Goal: Information Seeking & Learning: Learn about a topic

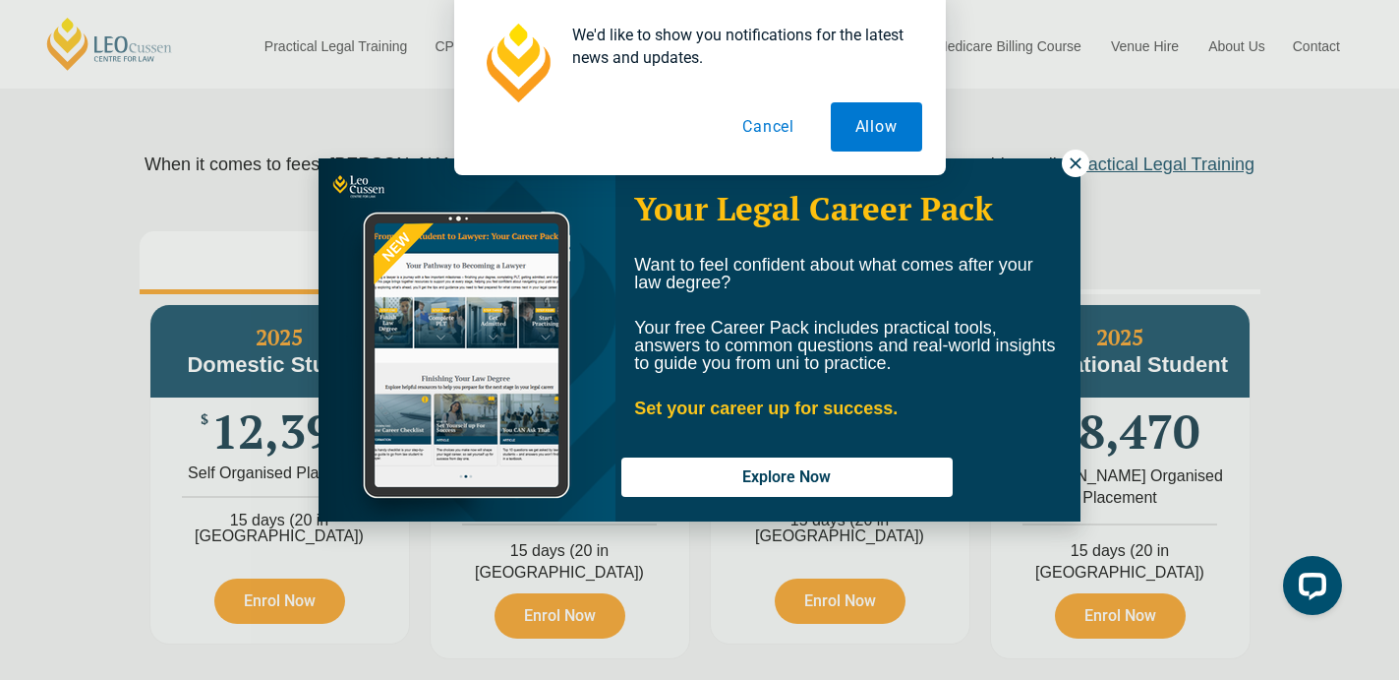
click at [1080, 162] on div "We'd like to show you notifications for the latest news and updates. Allow Canc…" at bounding box center [699, 87] width 1399 height 175
click at [1069, 167] on div "We'd like to show you notifications for the latest news and updates. Allow Canc…" at bounding box center [699, 87] width 1399 height 175
click at [768, 126] on button "Cancel" at bounding box center [768, 126] width 101 height 49
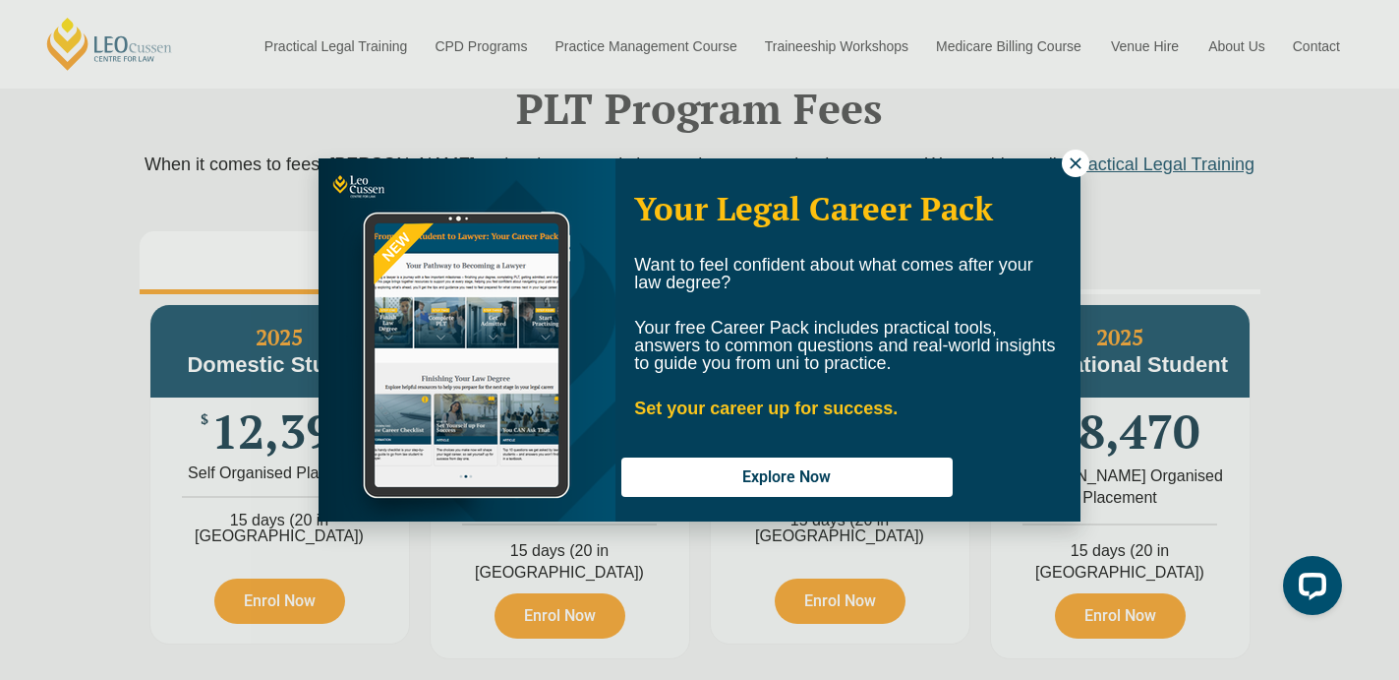
click at [1076, 161] on icon at bounding box center [1076, 163] width 18 height 18
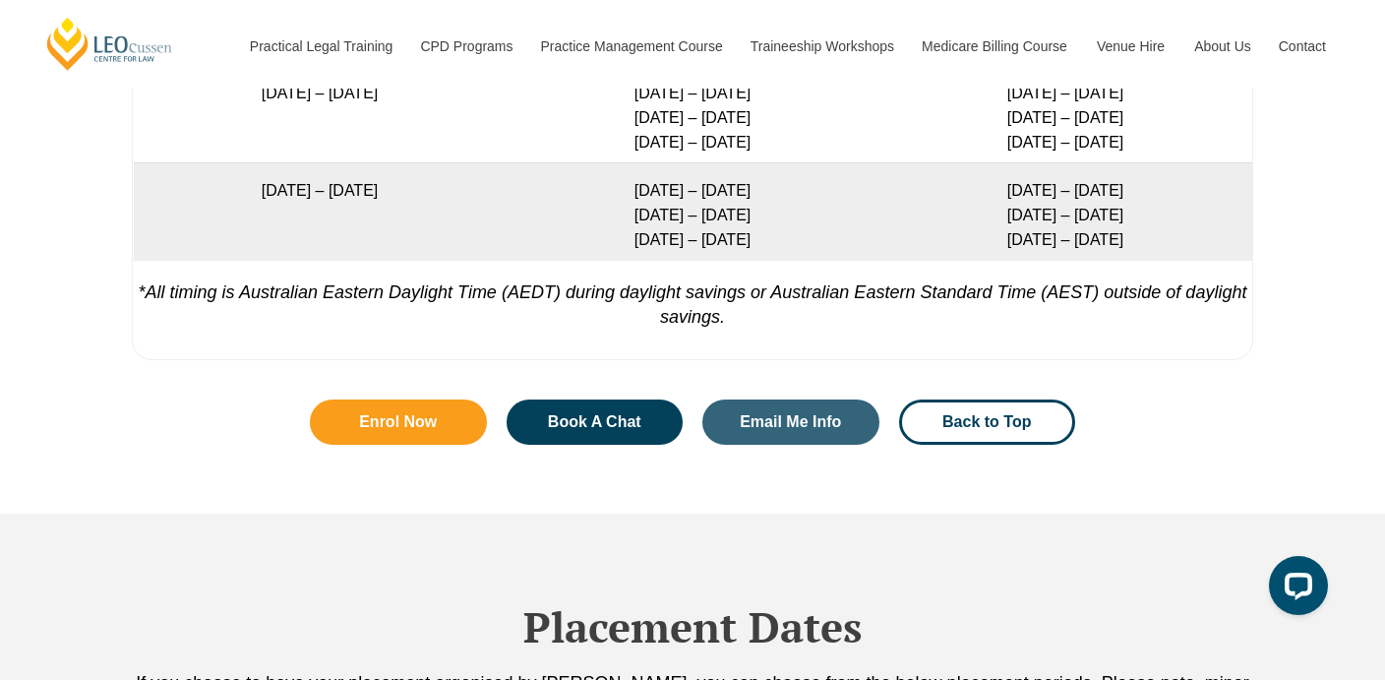
scroll to position [4231, 0]
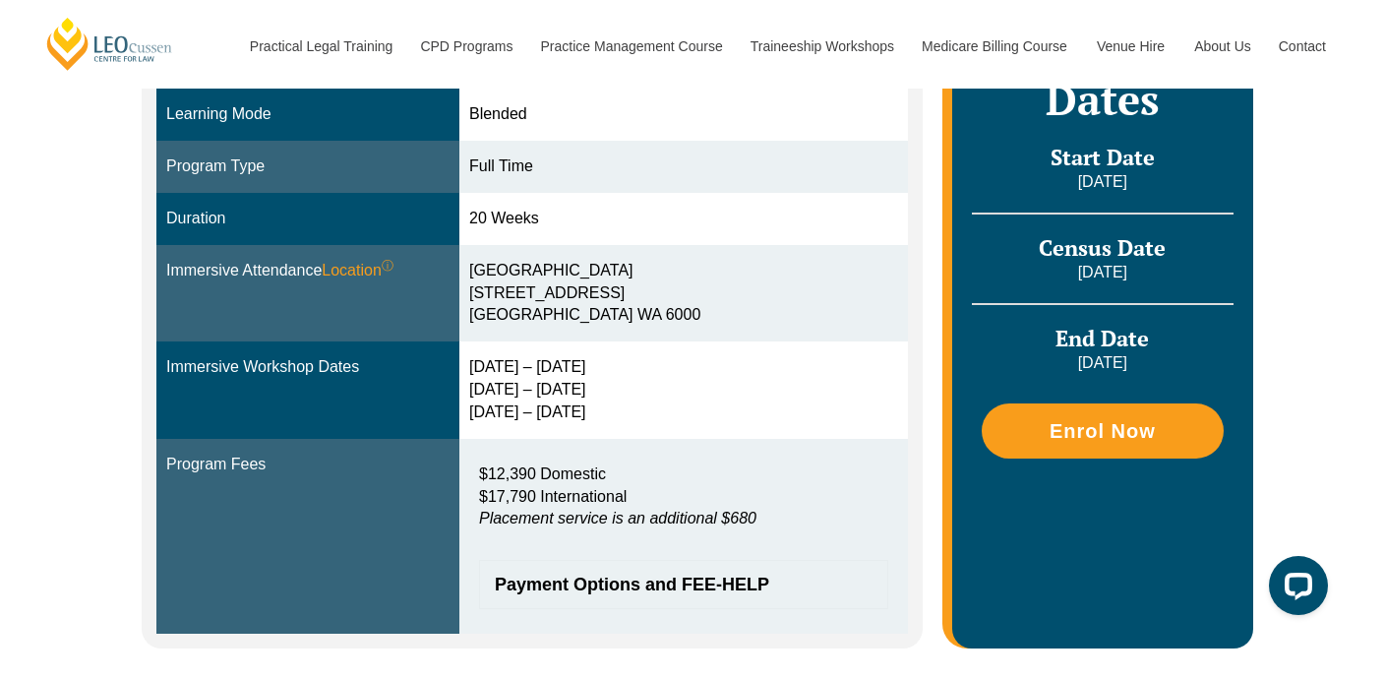
scroll to position [519, 0]
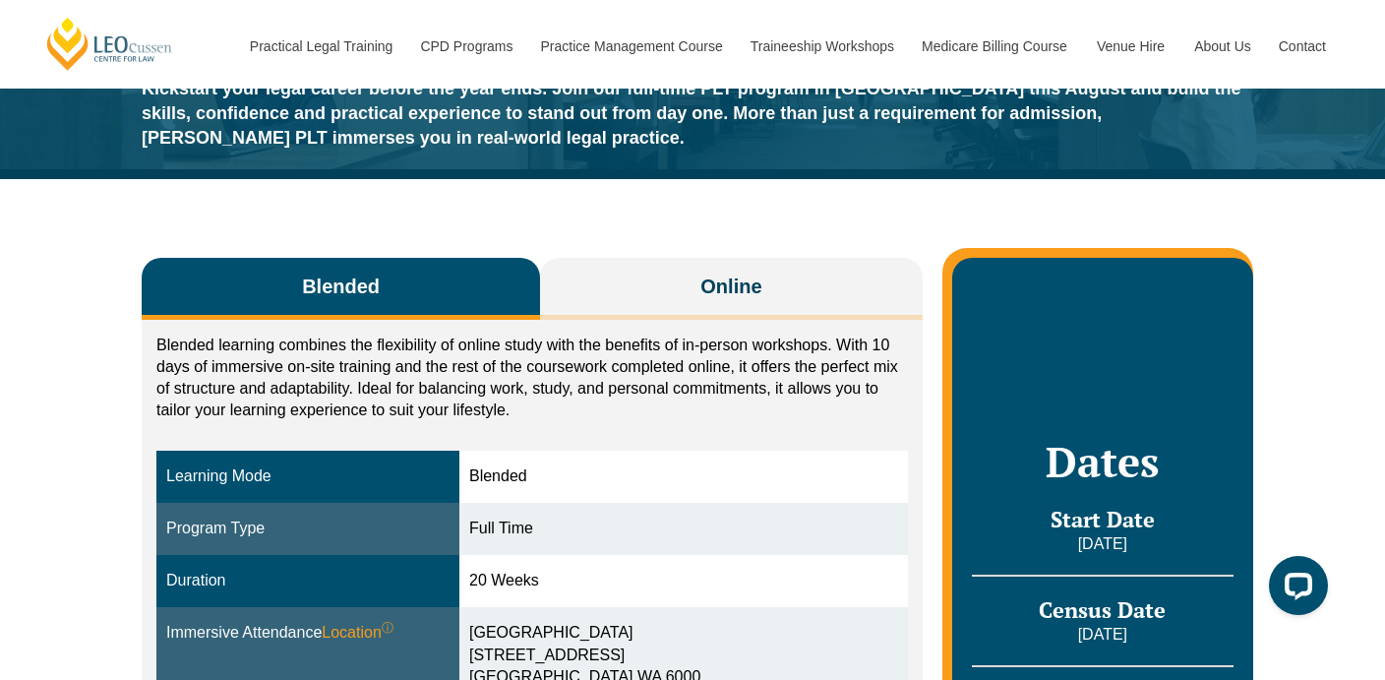
scroll to position [147, 0]
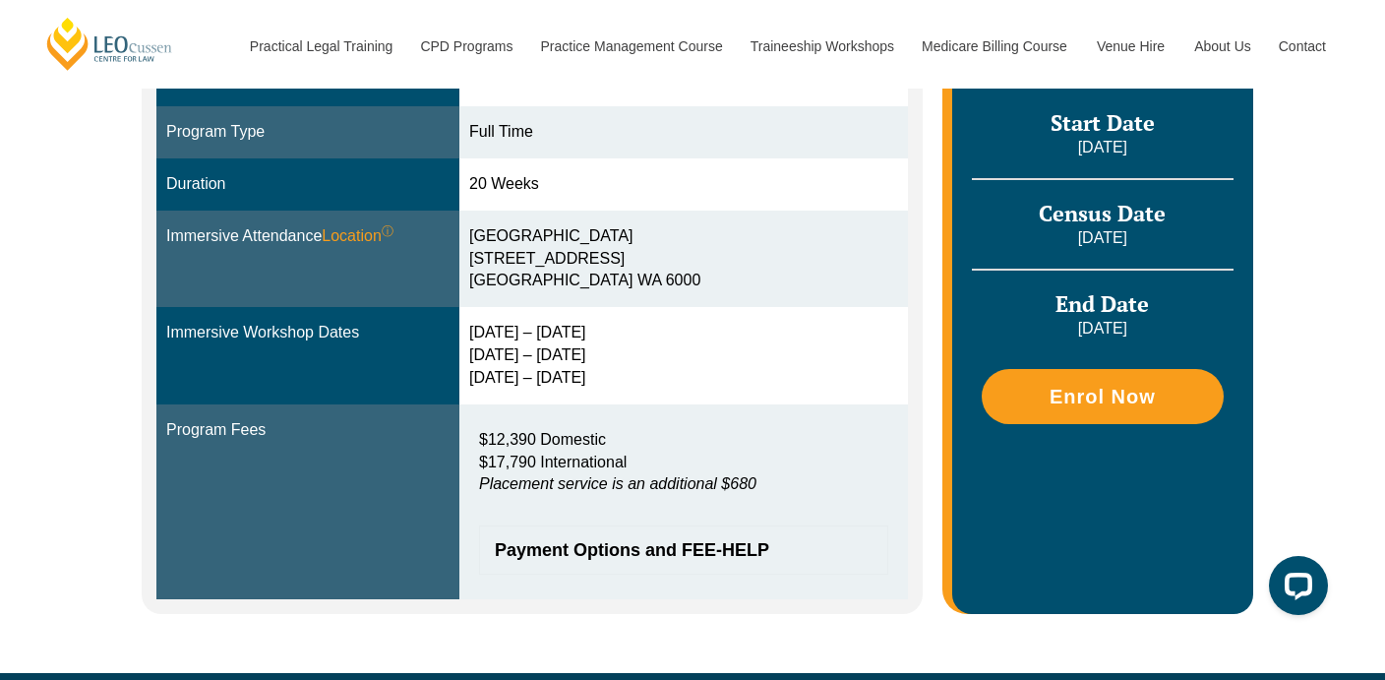
scroll to position [567, 0]
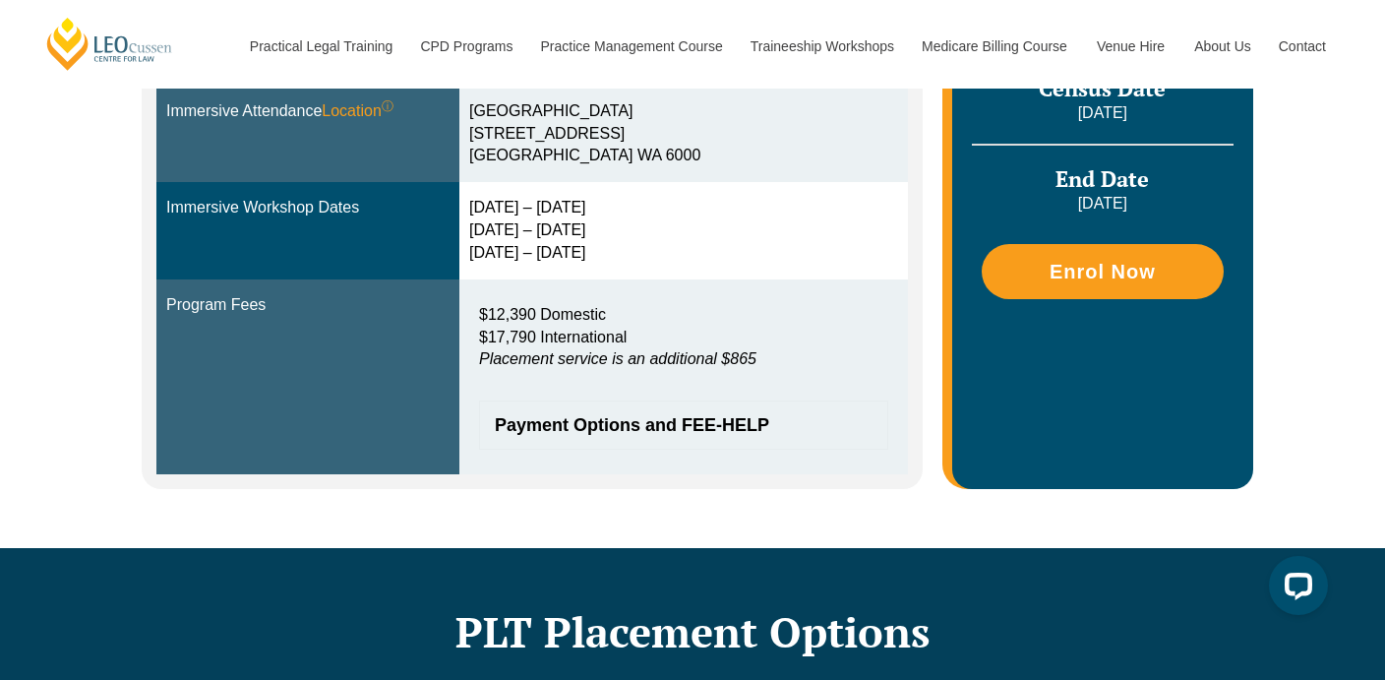
scroll to position [679, 0]
